Goal: Information Seeking & Learning: Learn about a topic

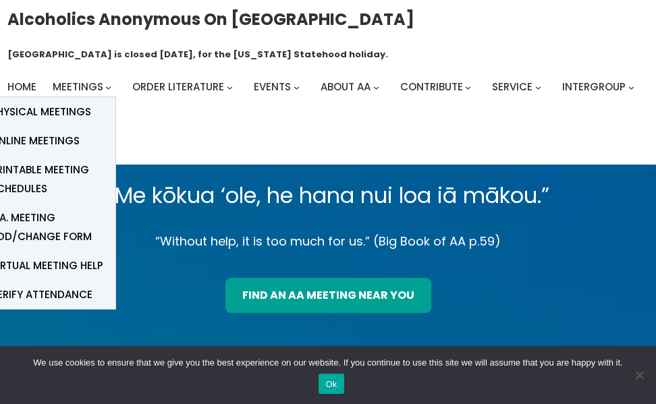
click at [57, 136] on span "Online Meetings" at bounding box center [35, 141] width 89 height 19
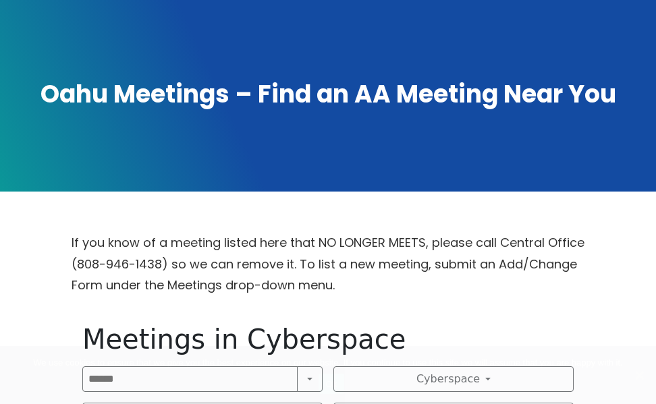
scroll to position [435, 0]
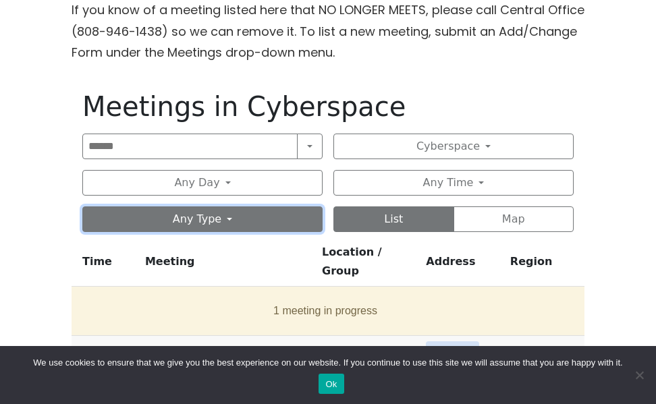
click at [248, 214] on button "Any Type" at bounding box center [202, 220] width 240 height 26
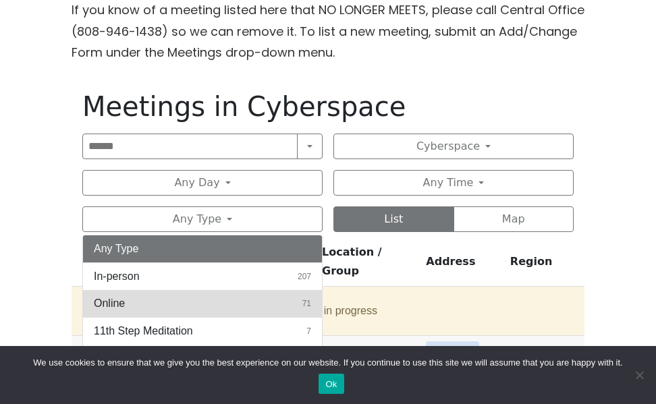
click at [194, 304] on button "Online 71" at bounding box center [202, 303] width 239 height 27
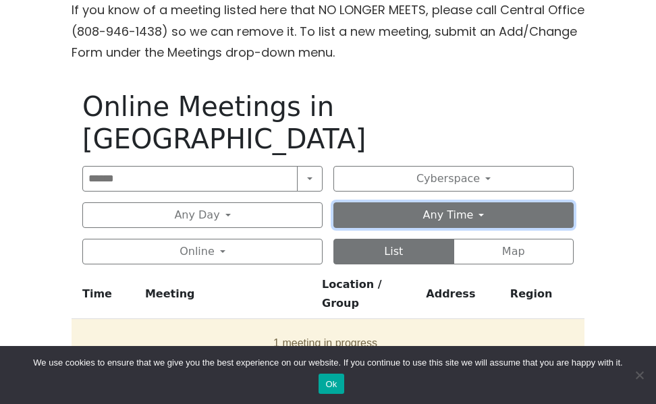
click at [500, 203] on button "Any Time" at bounding box center [453, 216] width 240 height 26
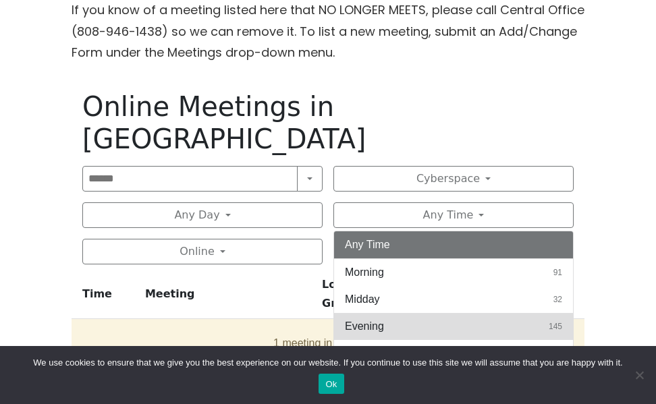
click at [456, 313] on button "Evening 145" at bounding box center [453, 326] width 239 height 27
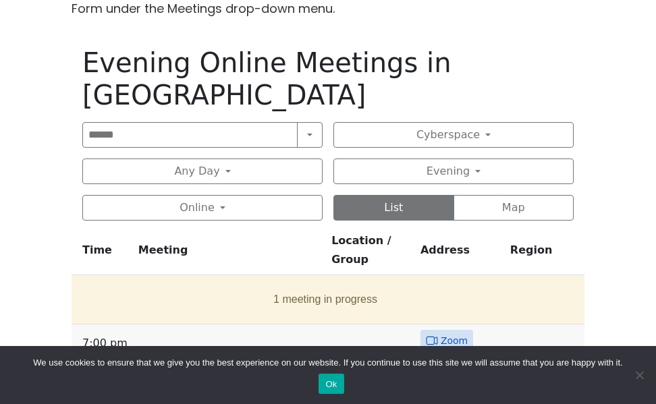
scroll to position [503, 0]
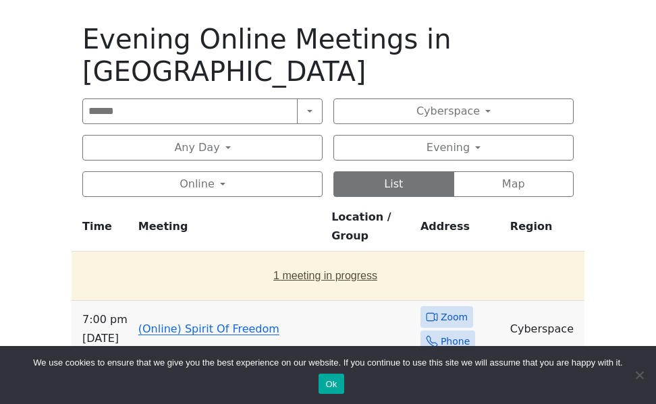
click at [388, 257] on button "1 meeting in progress" at bounding box center [325, 276] width 497 height 38
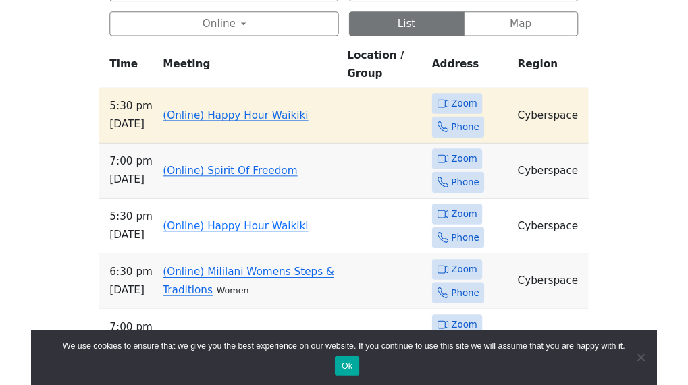
scroll to position [705, 0]
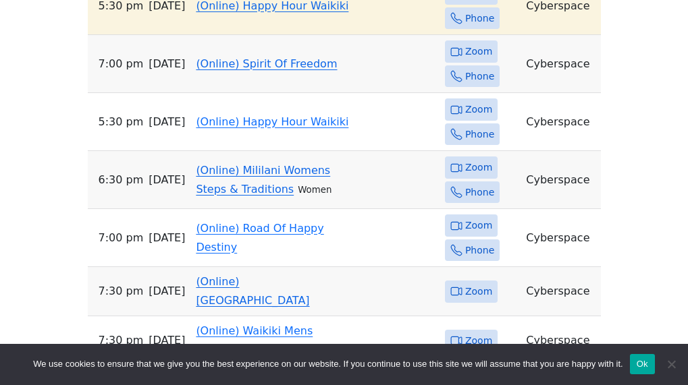
click at [330, 164] on link "(Online) Mililani Womens Steps & Traditions" at bounding box center [263, 180] width 134 height 32
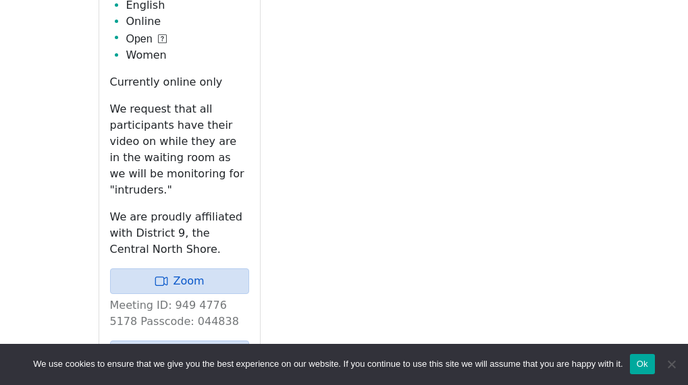
scroll to position [824, 0]
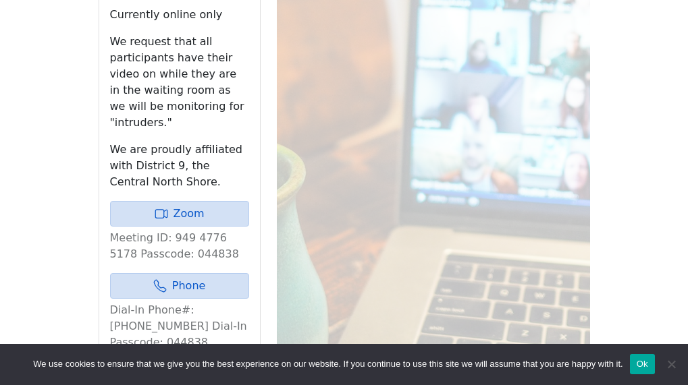
click at [171, 230] on p "Meeting ID: 949 4776 5178 Passcode: 044838" at bounding box center [179, 246] width 139 height 32
copy p "044838"
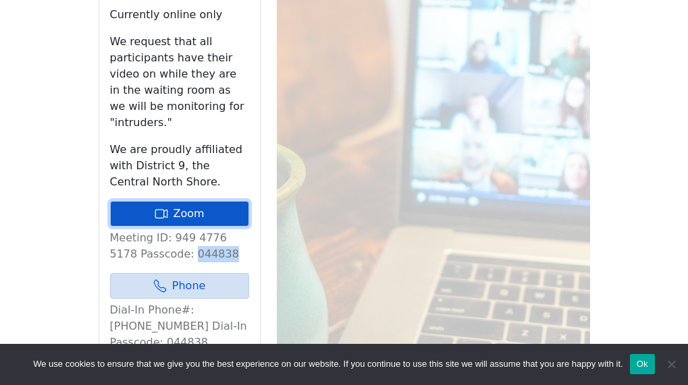
click at [191, 201] on link "Zoom" at bounding box center [179, 214] width 139 height 26
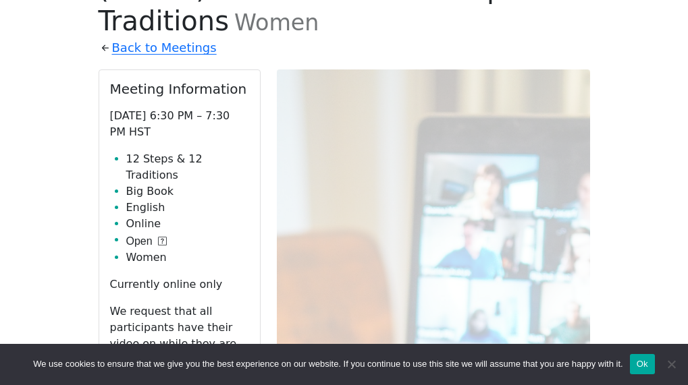
scroll to position [487, 0]
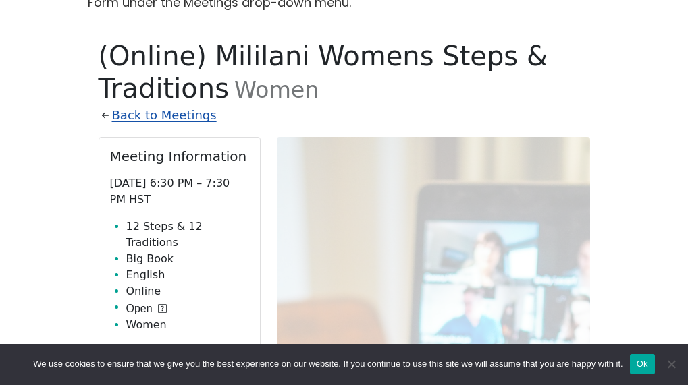
click at [182, 105] on link "Back to Meetings" at bounding box center [164, 116] width 105 height 22
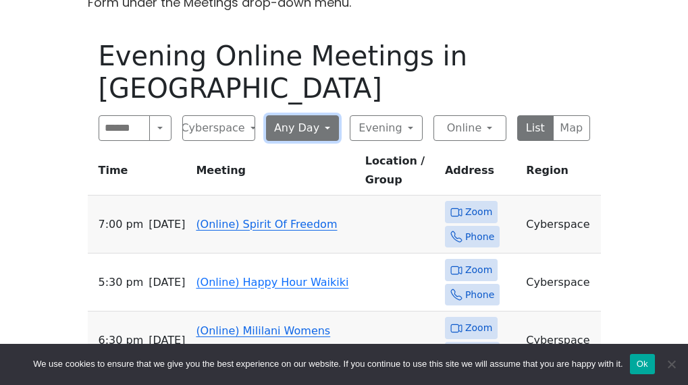
click at [325, 115] on button "Any Day" at bounding box center [302, 128] width 73 height 26
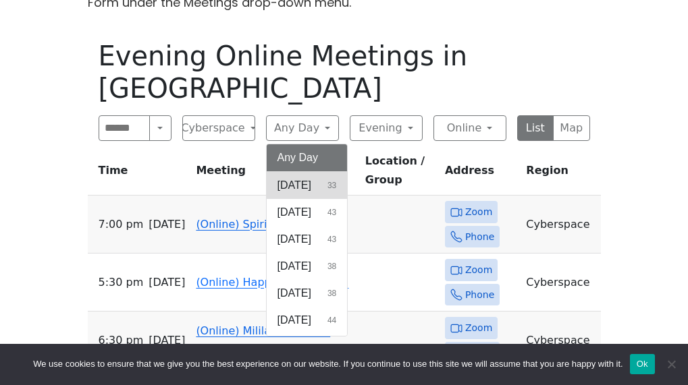
click at [296, 172] on button "Sunday 33" at bounding box center [307, 185] width 81 height 27
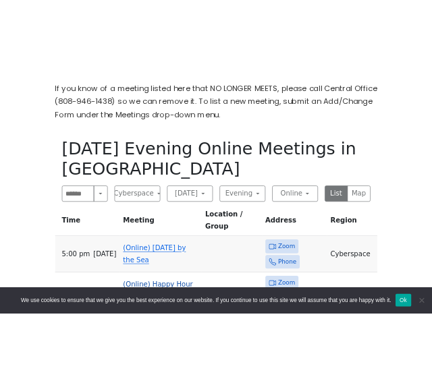
scroll to position [419, 0]
